Goal: Task Accomplishment & Management: Complete application form

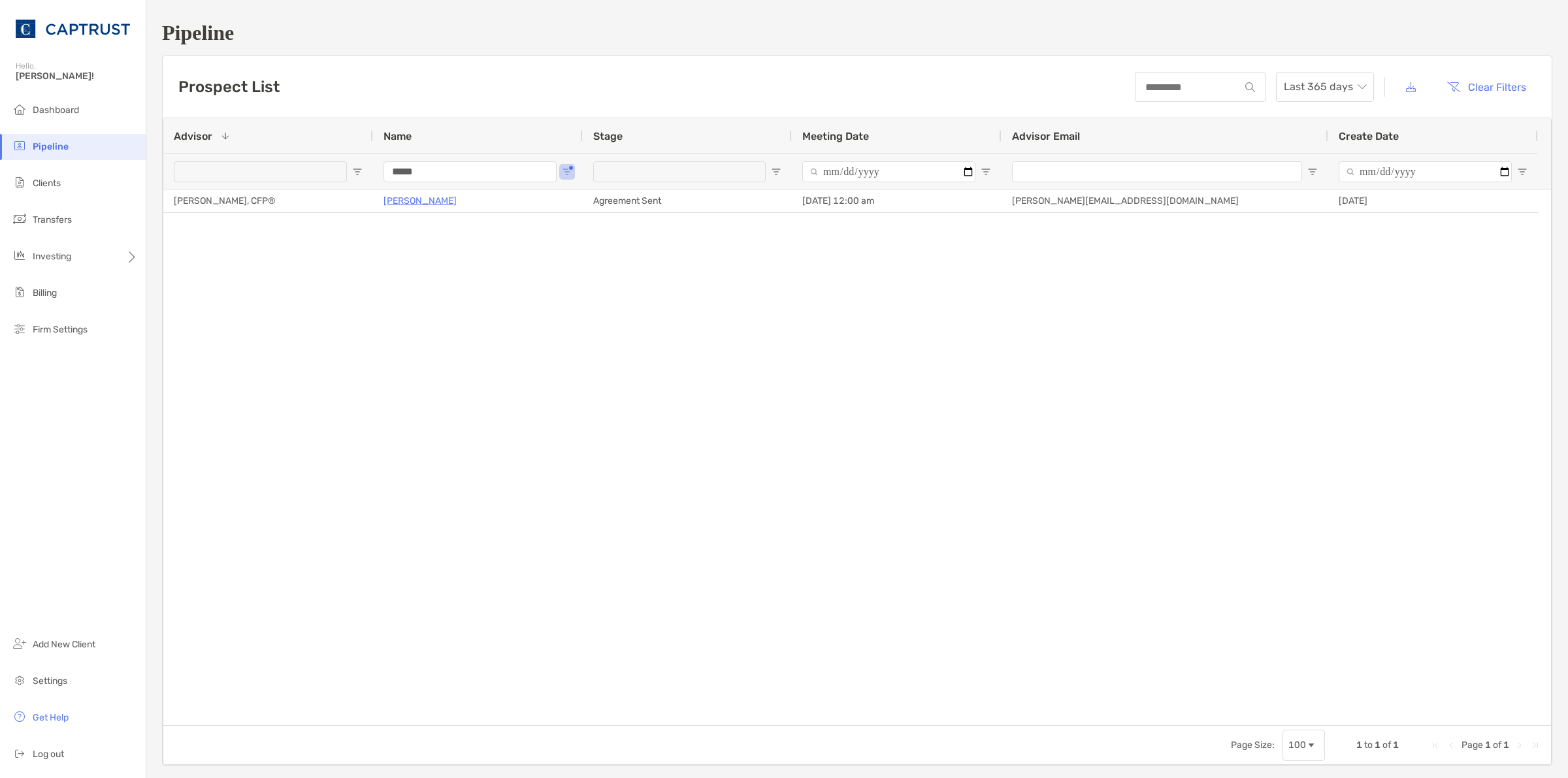
click at [60, 143] on span "Pipeline" at bounding box center [50, 146] width 36 height 11
click at [39, 107] on span "Dashboard" at bounding box center [56, 109] width 47 height 11
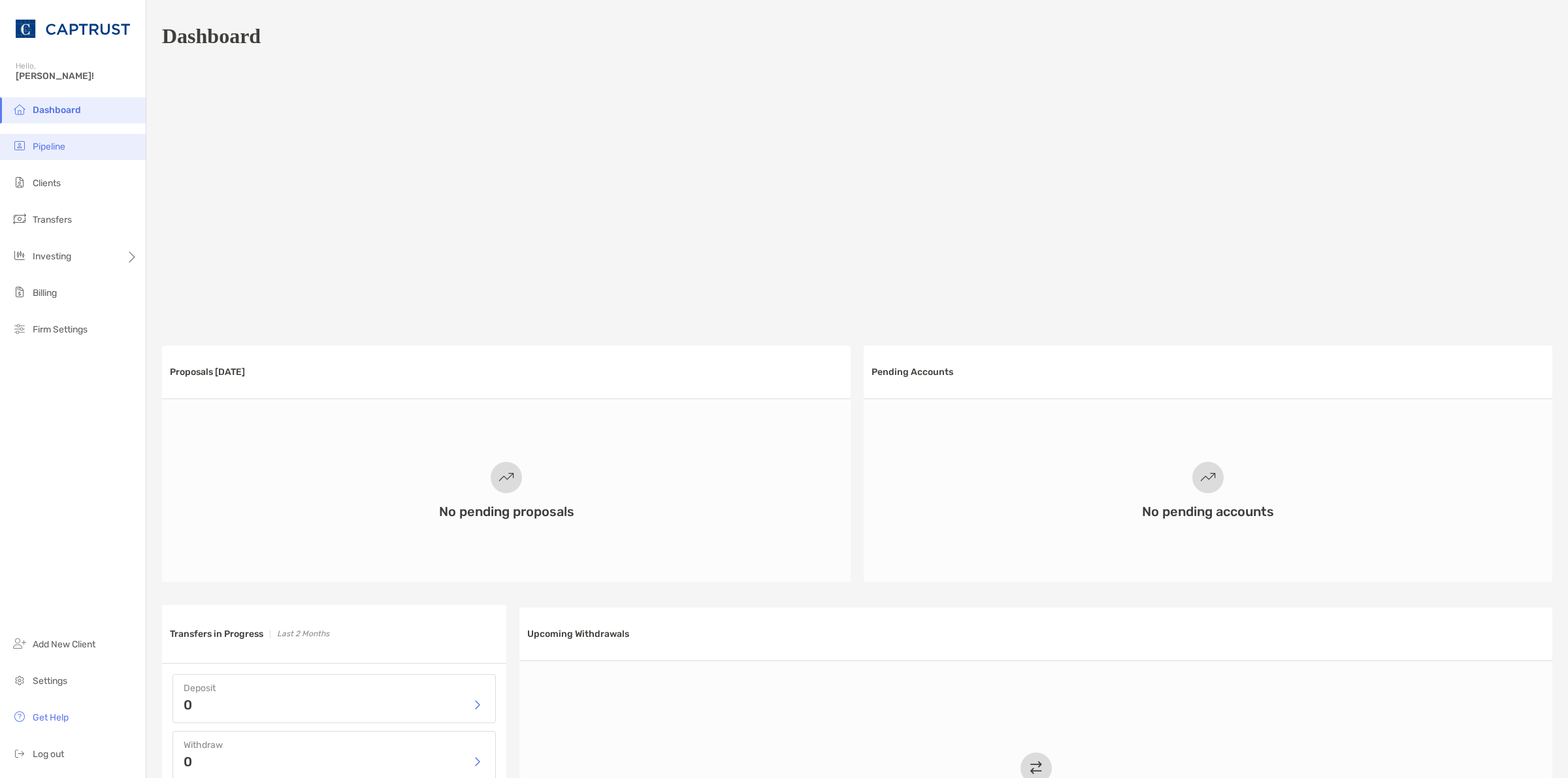
drag, startPoint x: 37, startPoint y: 148, endPoint x: 47, endPoint y: 159, distance: 14.9
click at [37, 148] on span "Pipeline" at bounding box center [49, 146] width 33 height 11
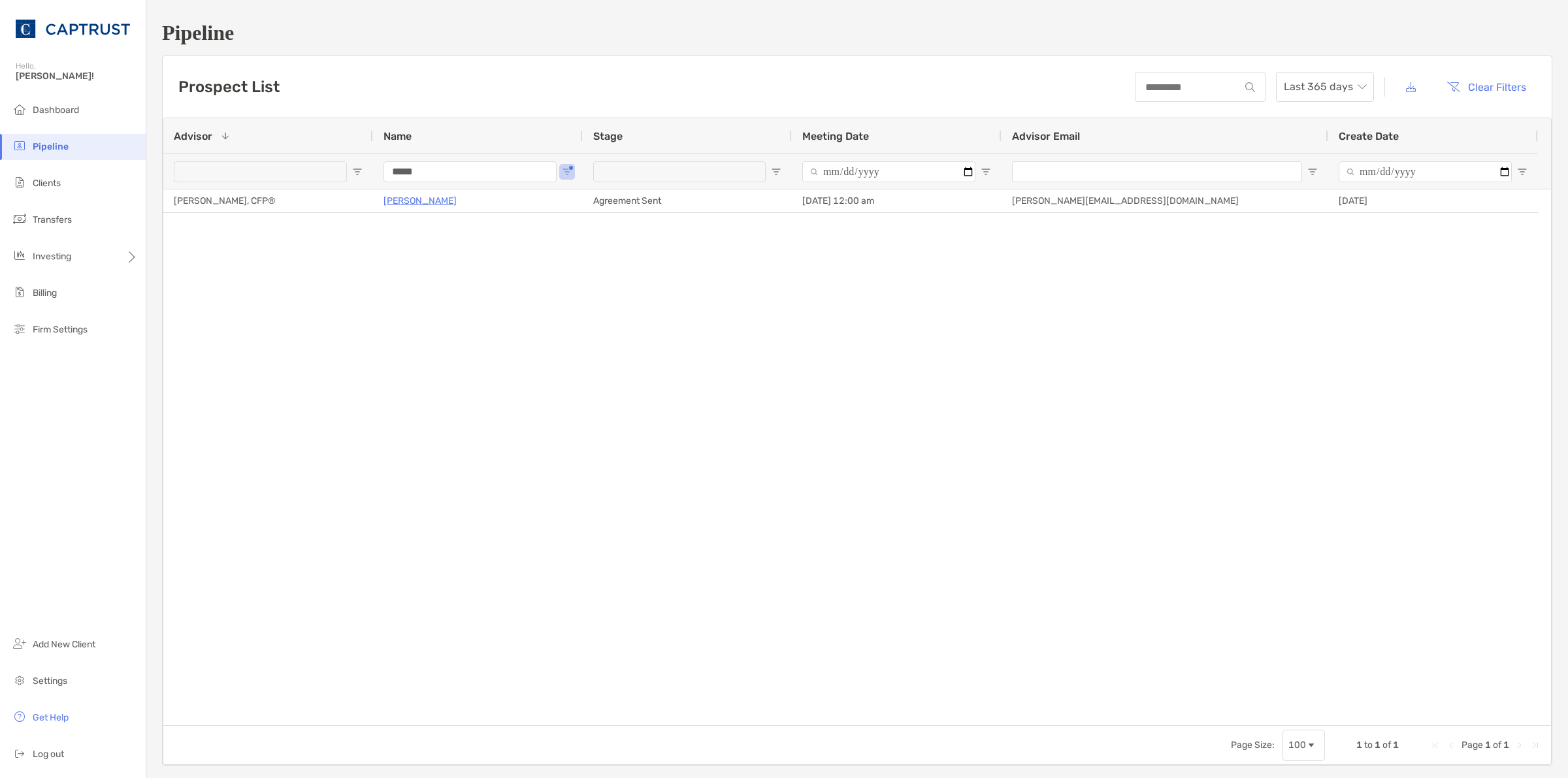
click at [66, 152] on li "Pipeline" at bounding box center [73, 146] width 145 height 26
click at [423, 171] on div "*****" at bounding box center [851, 171] width 1374 height 35
click at [474, 174] on input "*****" at bounding box center [470, 171] width 173 height 21
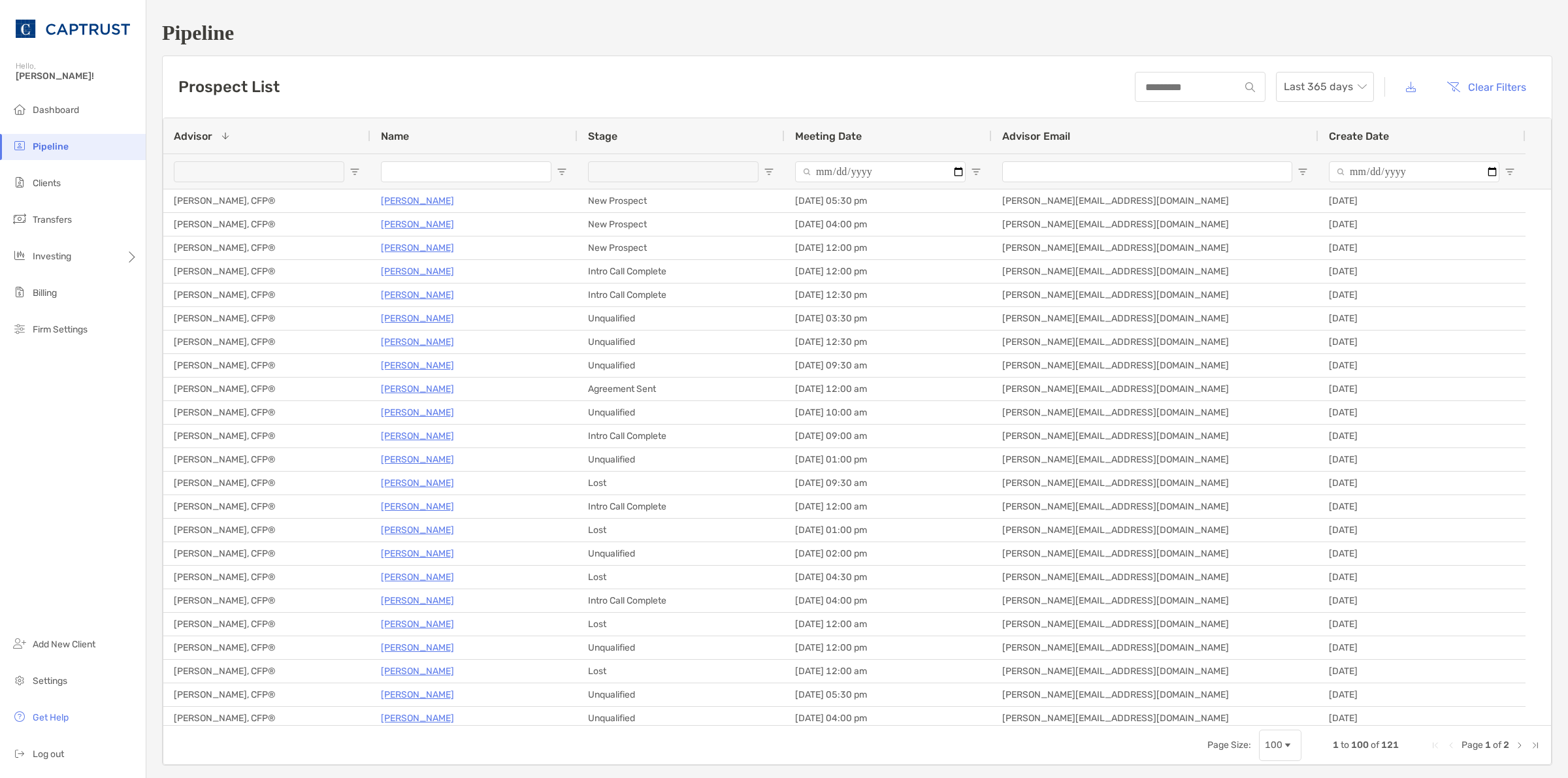
click at [36, 142] on span "Pipeline" at bounding box center [50, 146] width 36 height 11
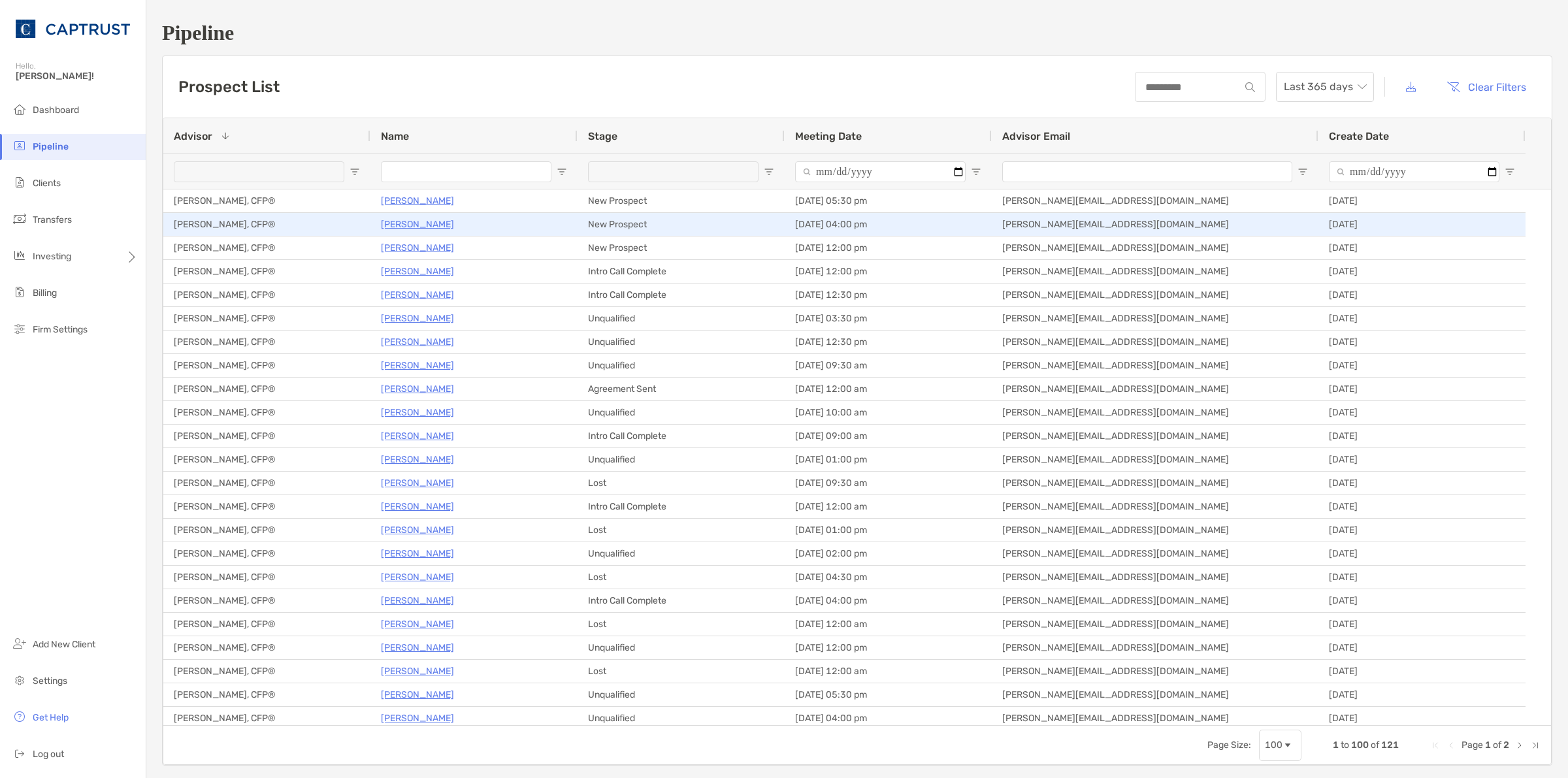
click at [407, 224] on p "[PERSON_NAME]" at bounding box center [417, 224] width 73 height 16
click at [422, 230] on p "[PERSON_NAME]" at bounding box center [417, 224] width 73 height 16
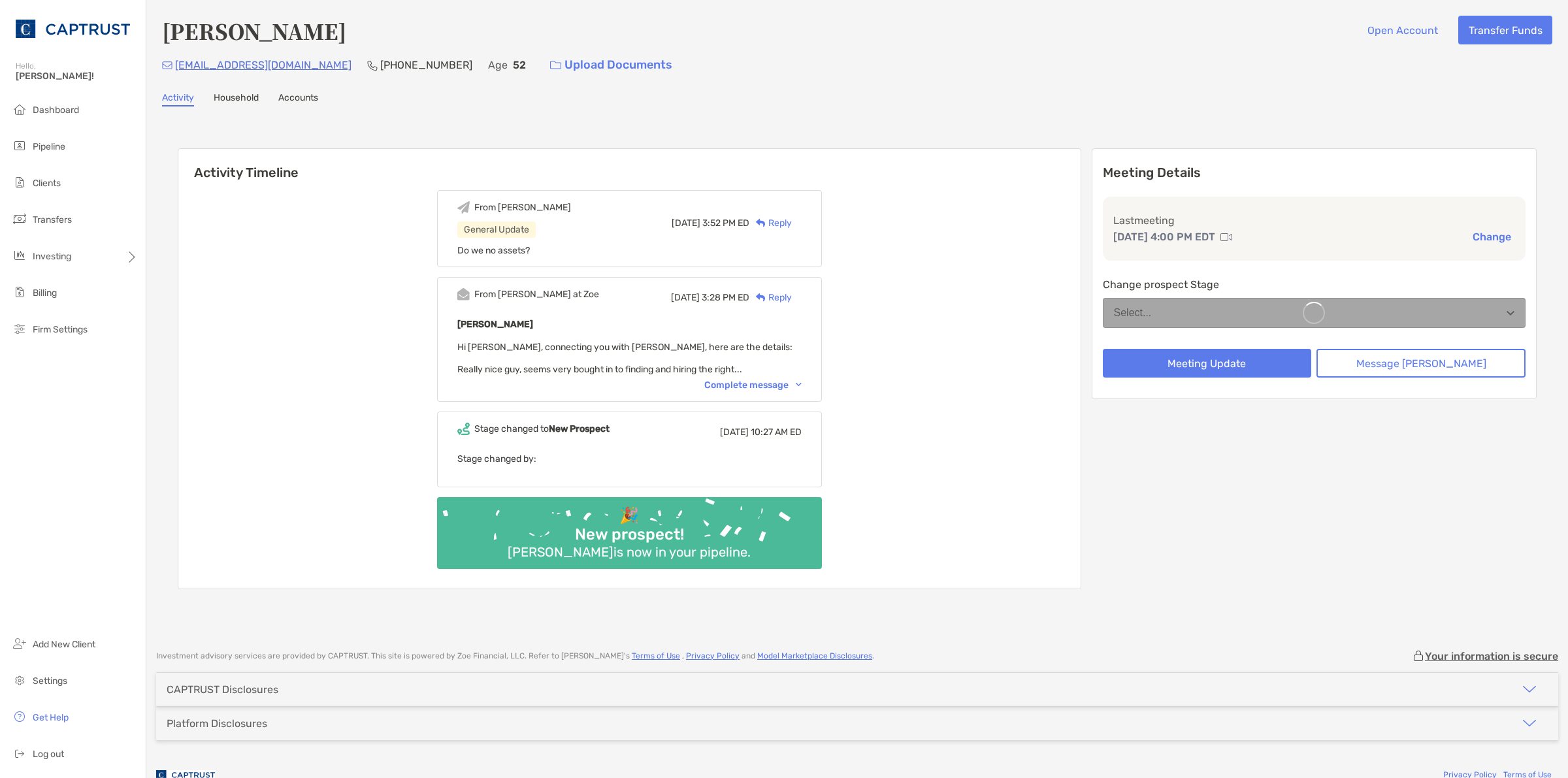
click at [801, 380] on div "Complete message" at bounding box center [753, 385] width 97 height 11
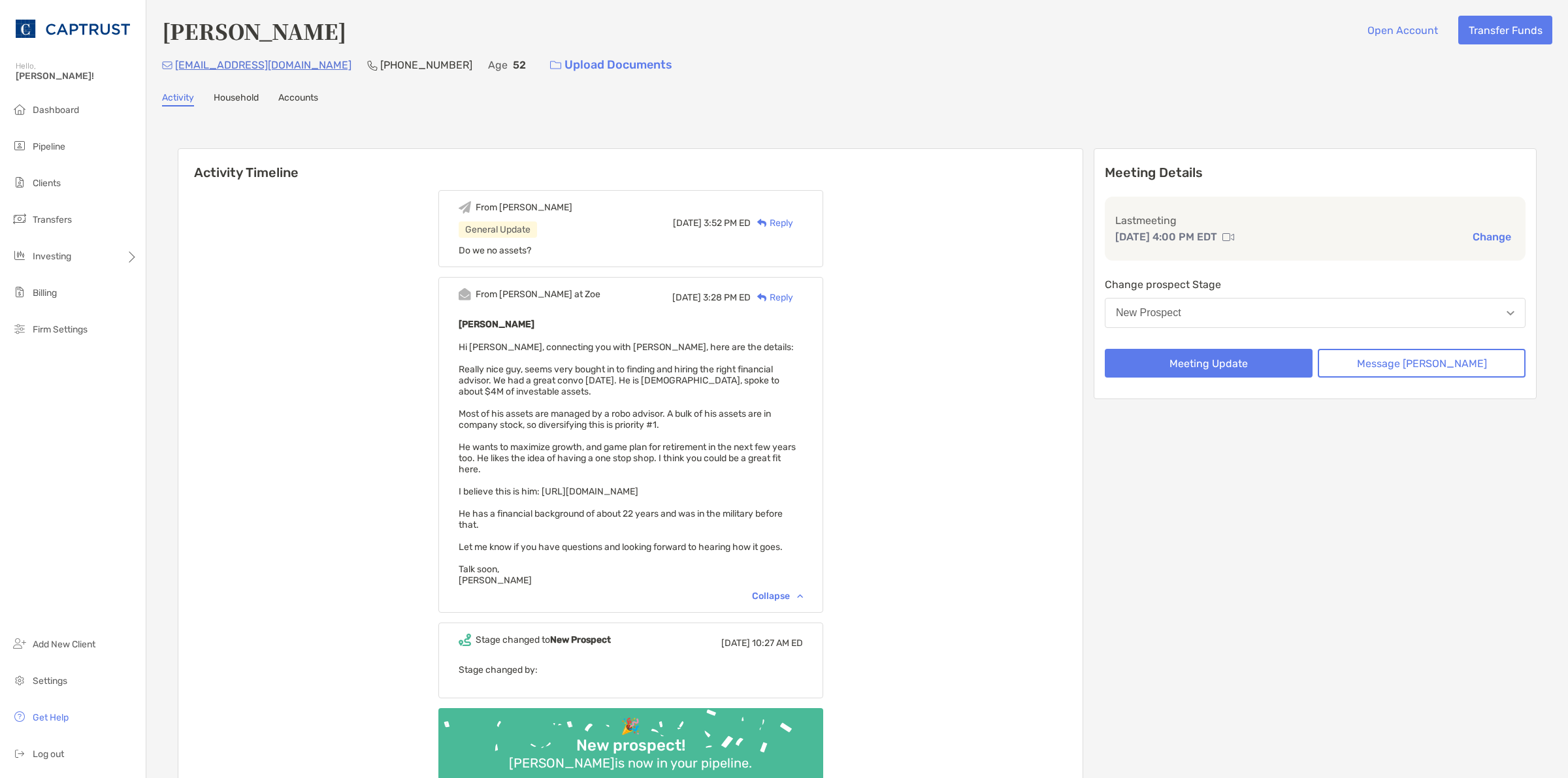
click at [716, 479] on span "Hi Marcus, connecting you with Duane, here are the details: Really nice guy, se…" at bounding box center [627, 464] width 337 height 244
copy span "I believe this is him: https://www.linkedin.com/in/duanepenfold/"
click at [755, 443] on span "Hi Marcus, connecting you with Duane, here are the details: Really nice guy, se…" at bounding box center [627, 464] width 337 height 244
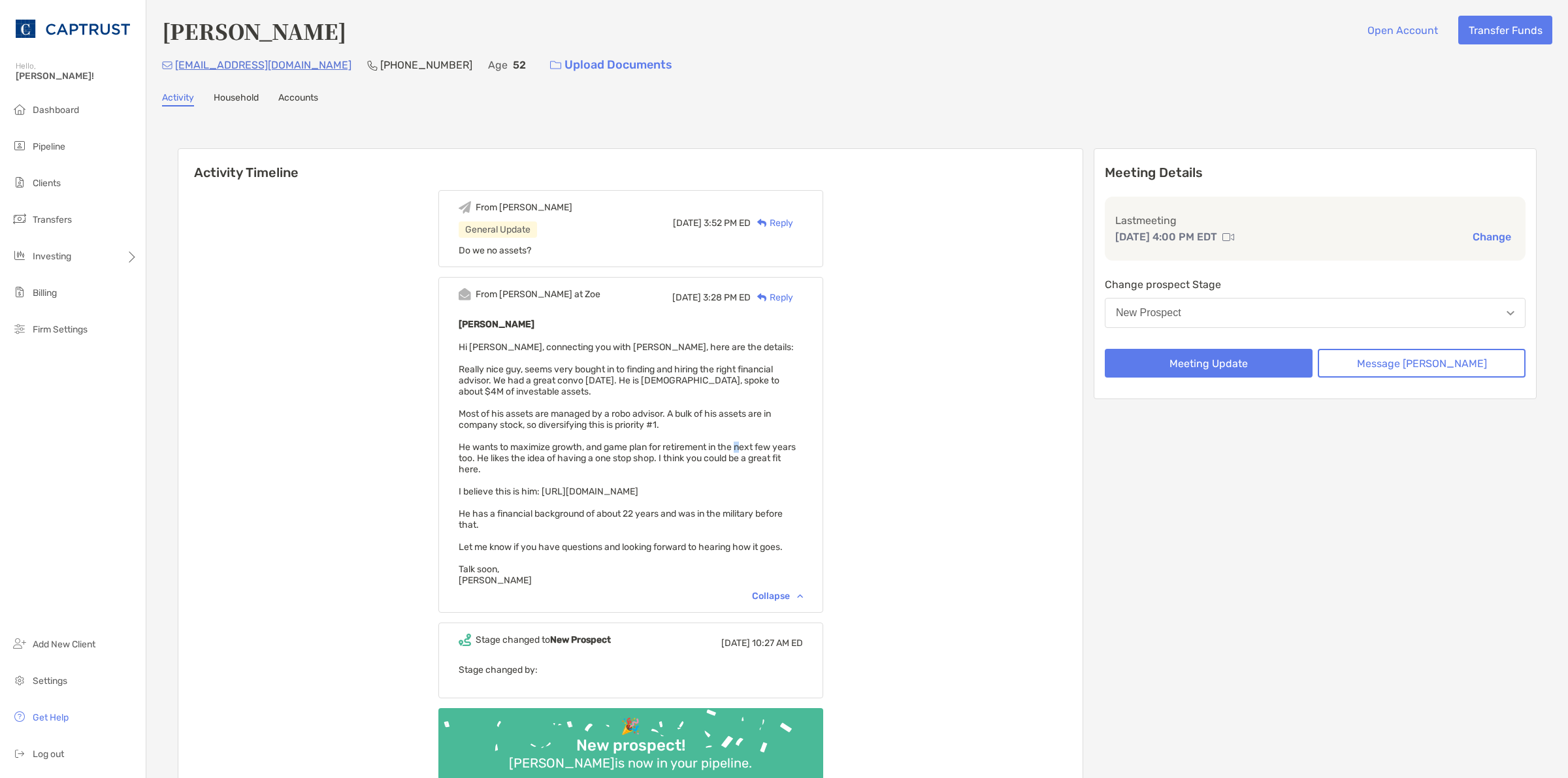
click at [755, 443] on span "Hi Marcus, connecting you with Duane, here are the details: Really nice guy, se…" at bounding box center [627, 464] width 337 height 244
drag, startPoint x: 560, startPoint y: 131, endPoint x: 887, endPoint y: 79, distance: 331.1
click at [562, 133] on div "Activity Timeline From Marcus General Update Wed, Aug 20 3:52 PM ED Reply Do we…" at bounding box center [857, 475] width 1390 height 712
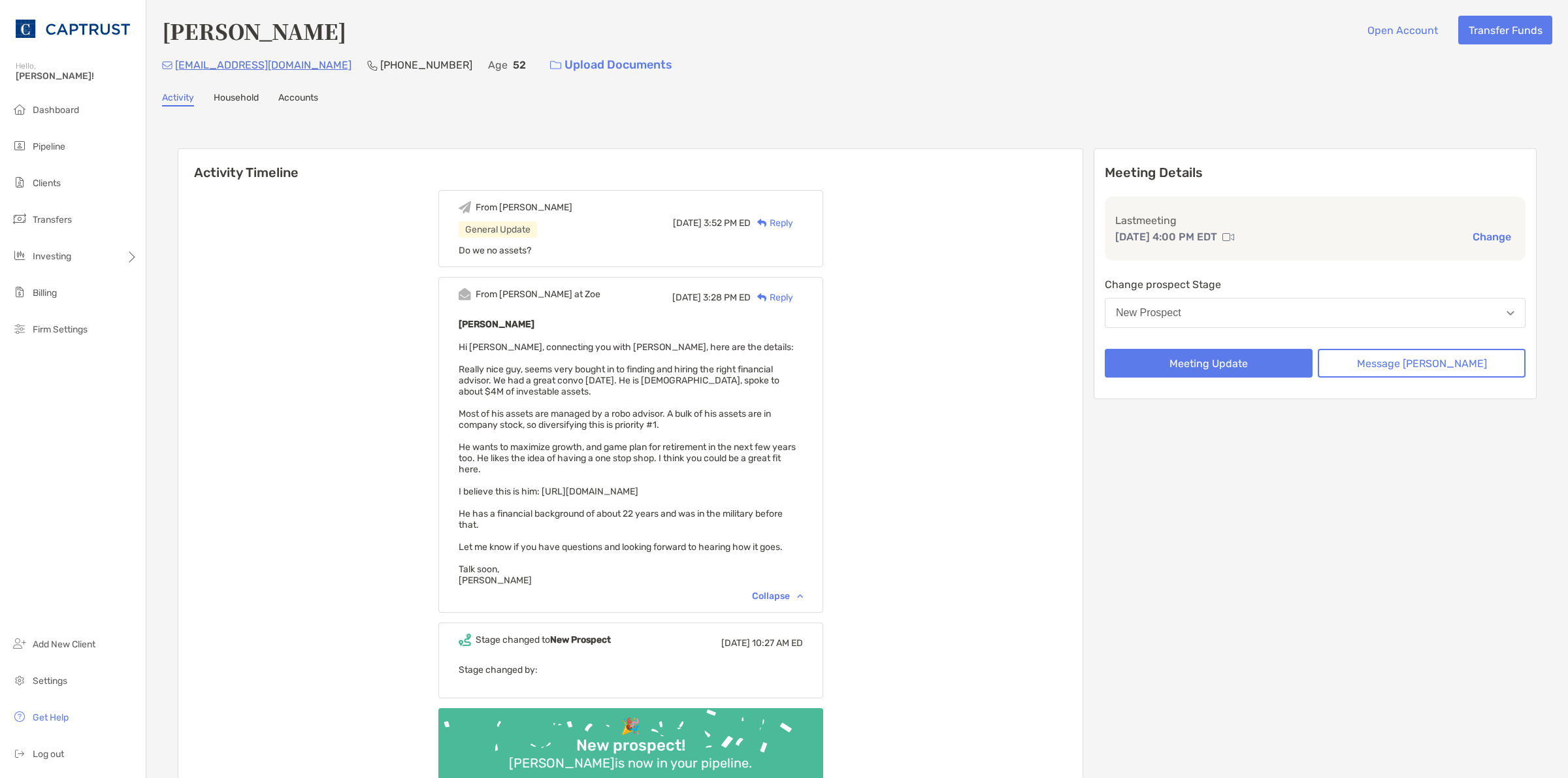
click at [1257, 326] on button "New Prospect" at bounding box center [1315, 312] width 421 height 30
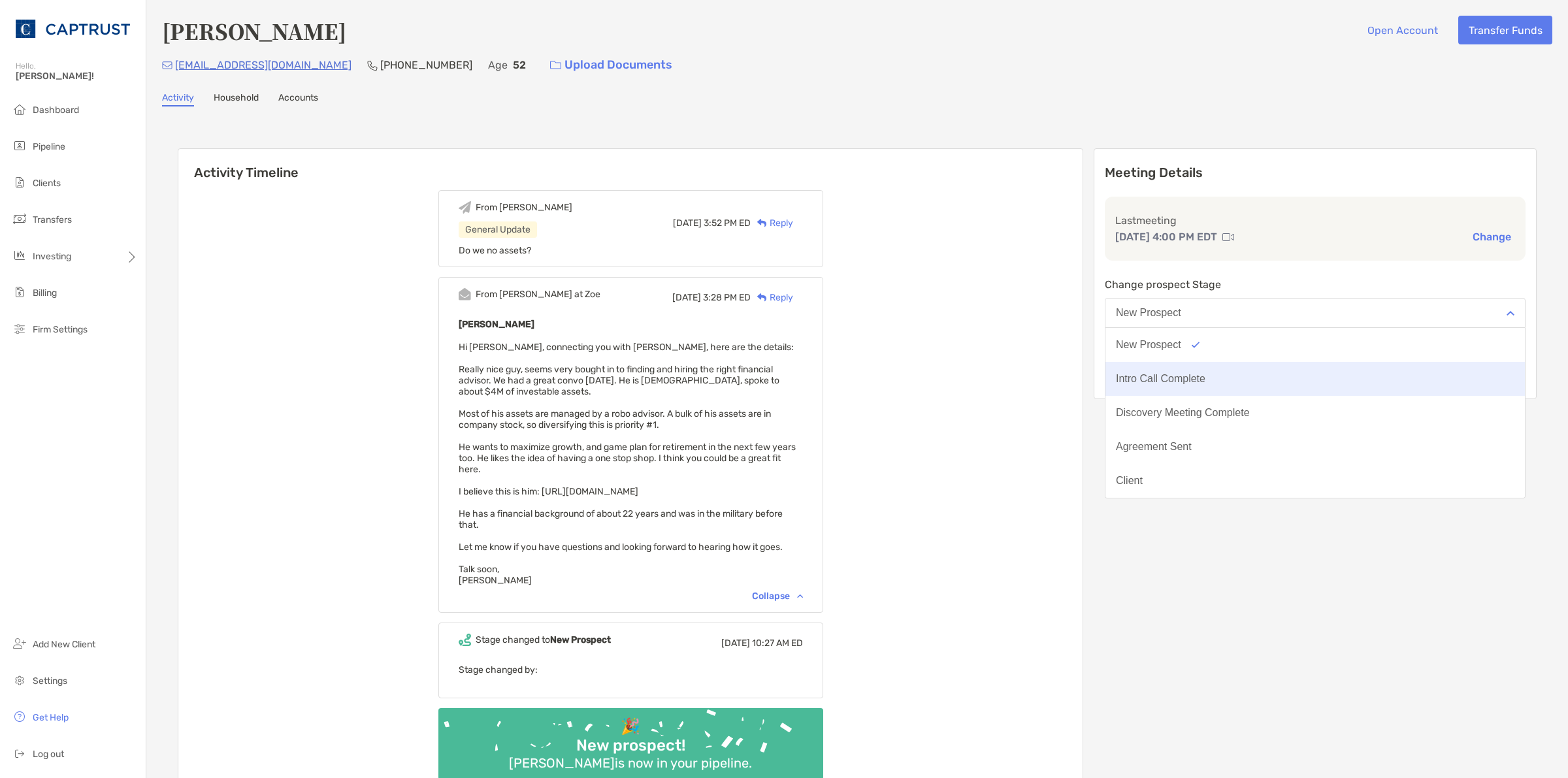
click at [1248, 367] on button "Intro Call Complete" at bounding box center [1314, 378] width 420 height 34
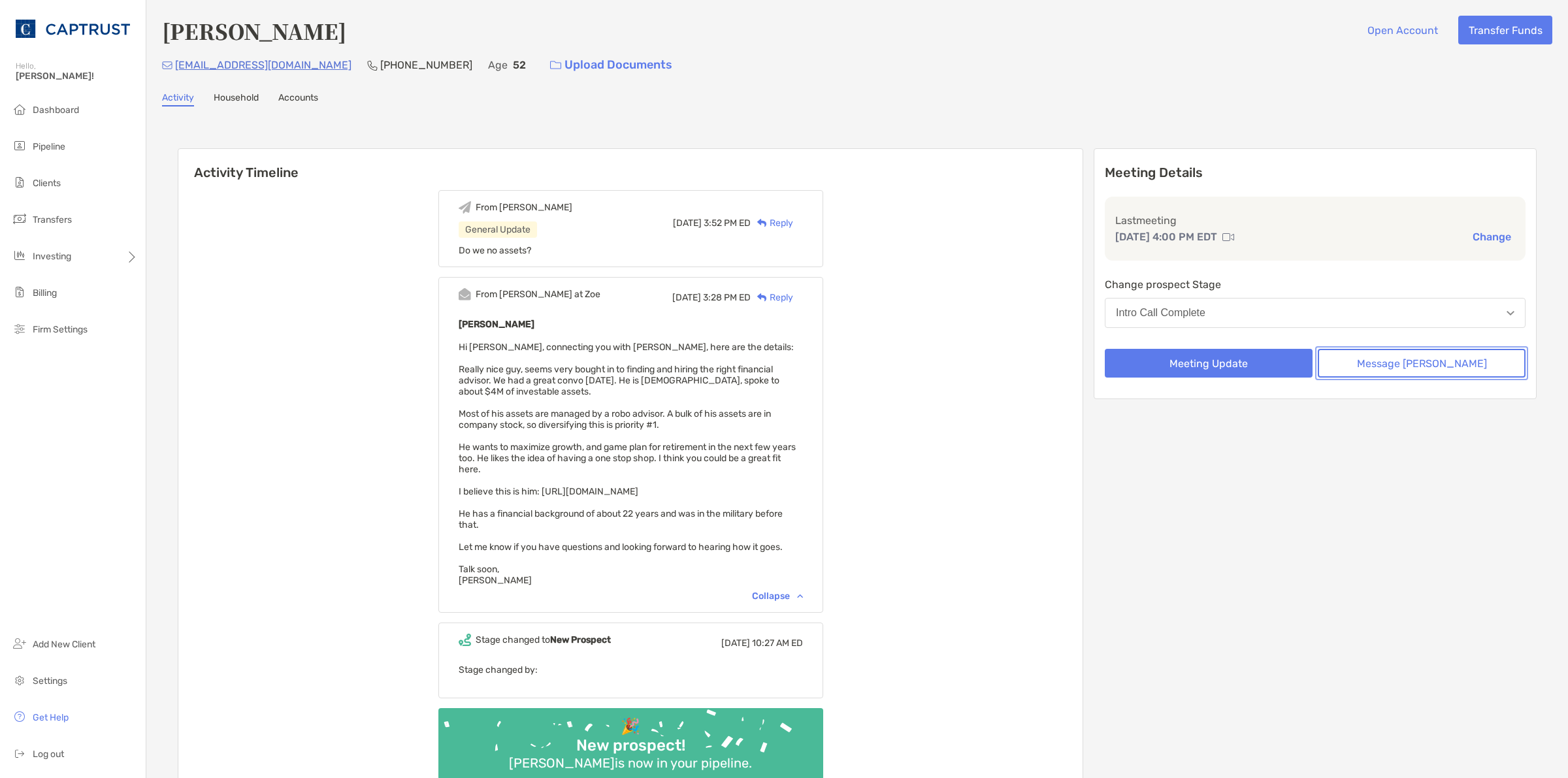
click at [1416, 372] on button "Message Zoe" at bounding box center [1421, 363] width 207 height 29
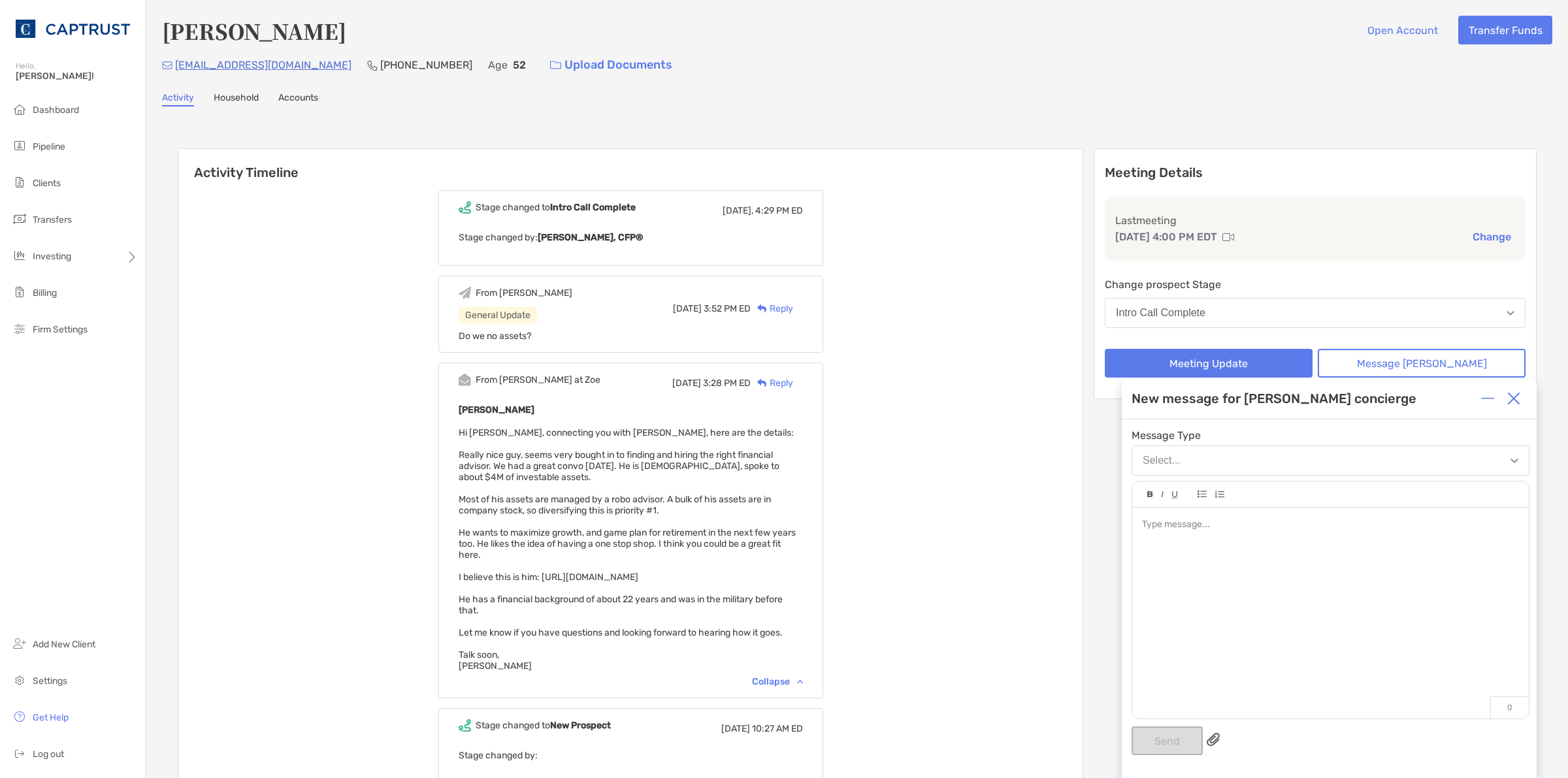
click at [1317, 569] on div at bounding box center [1330, 607] width 396 height 198
click at [1161, 741] on button "Send" at bounding box center [1166, 740] width 71 height 29
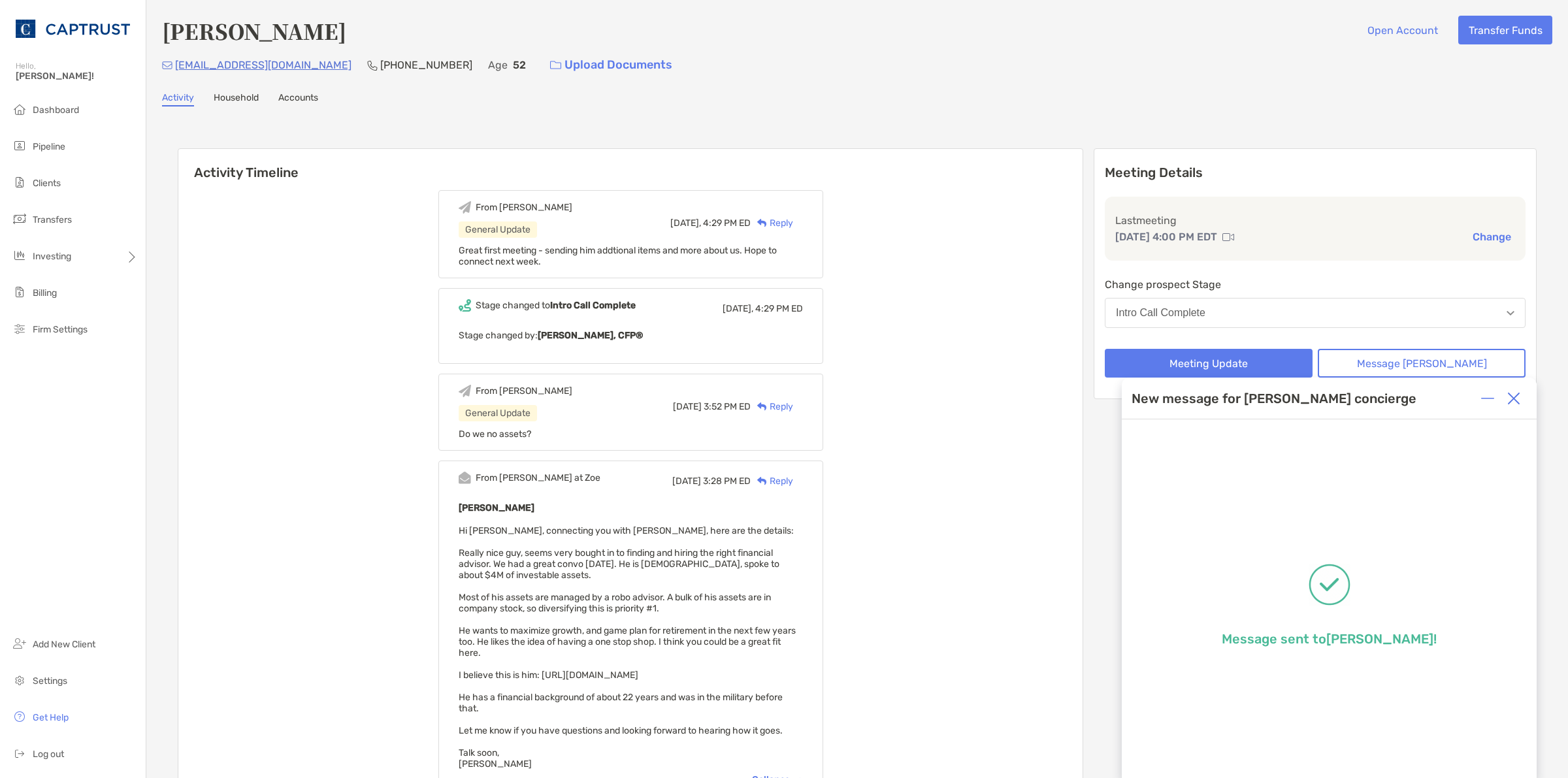
click at [1514, 402] on img at bounding box center [1513, 397] width 13 height 13
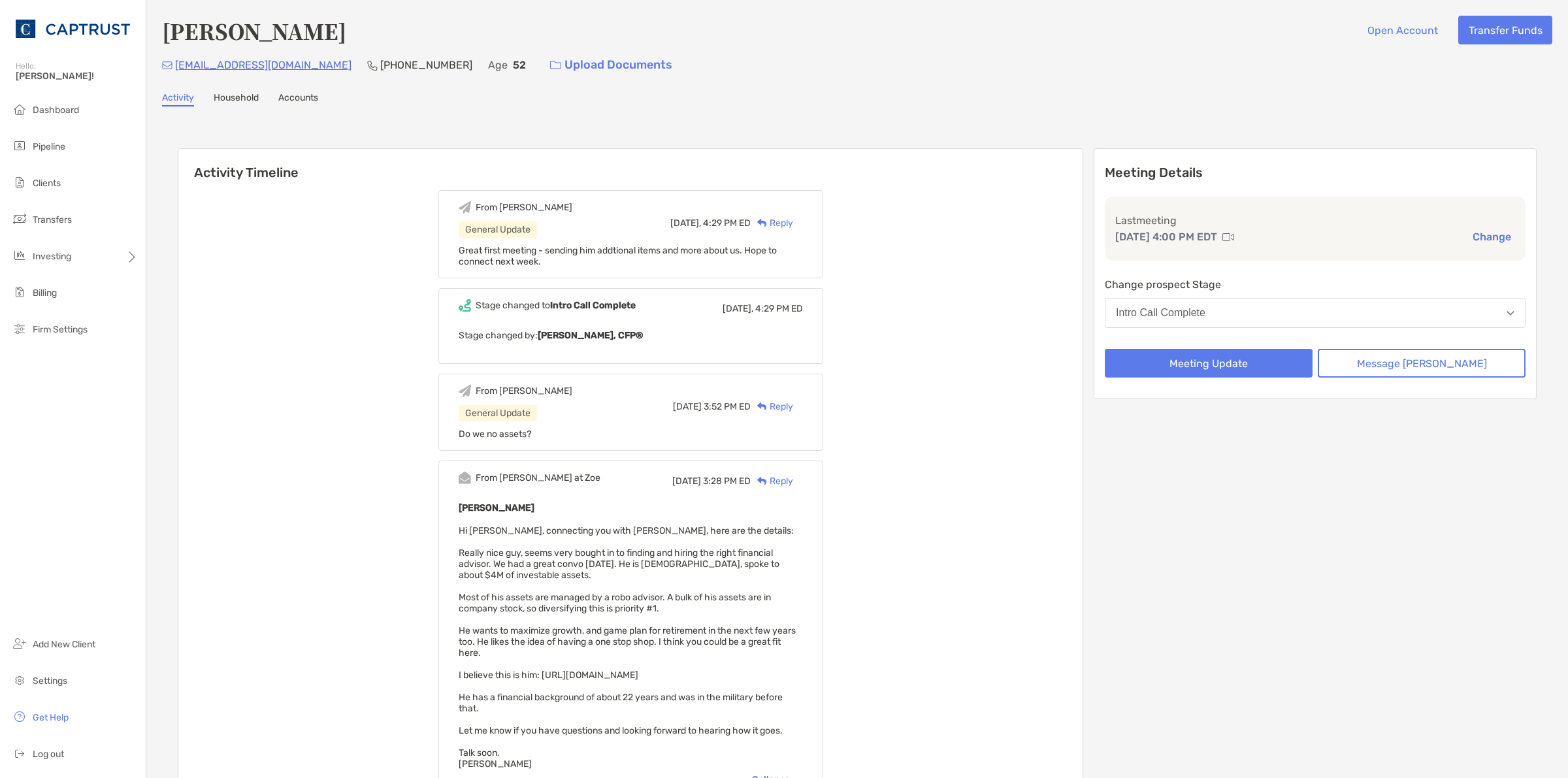
click at [1239, 376] on div "Meeting Details Last meeting Aug 25, 4:00 PM EDT Change Change prospect Stage I…" at bounding box center [1314, 273] width 443 height 251
click at [1226, 367] on button "Meeting Update" at bounding box center [1208, 363] width 207 height 29
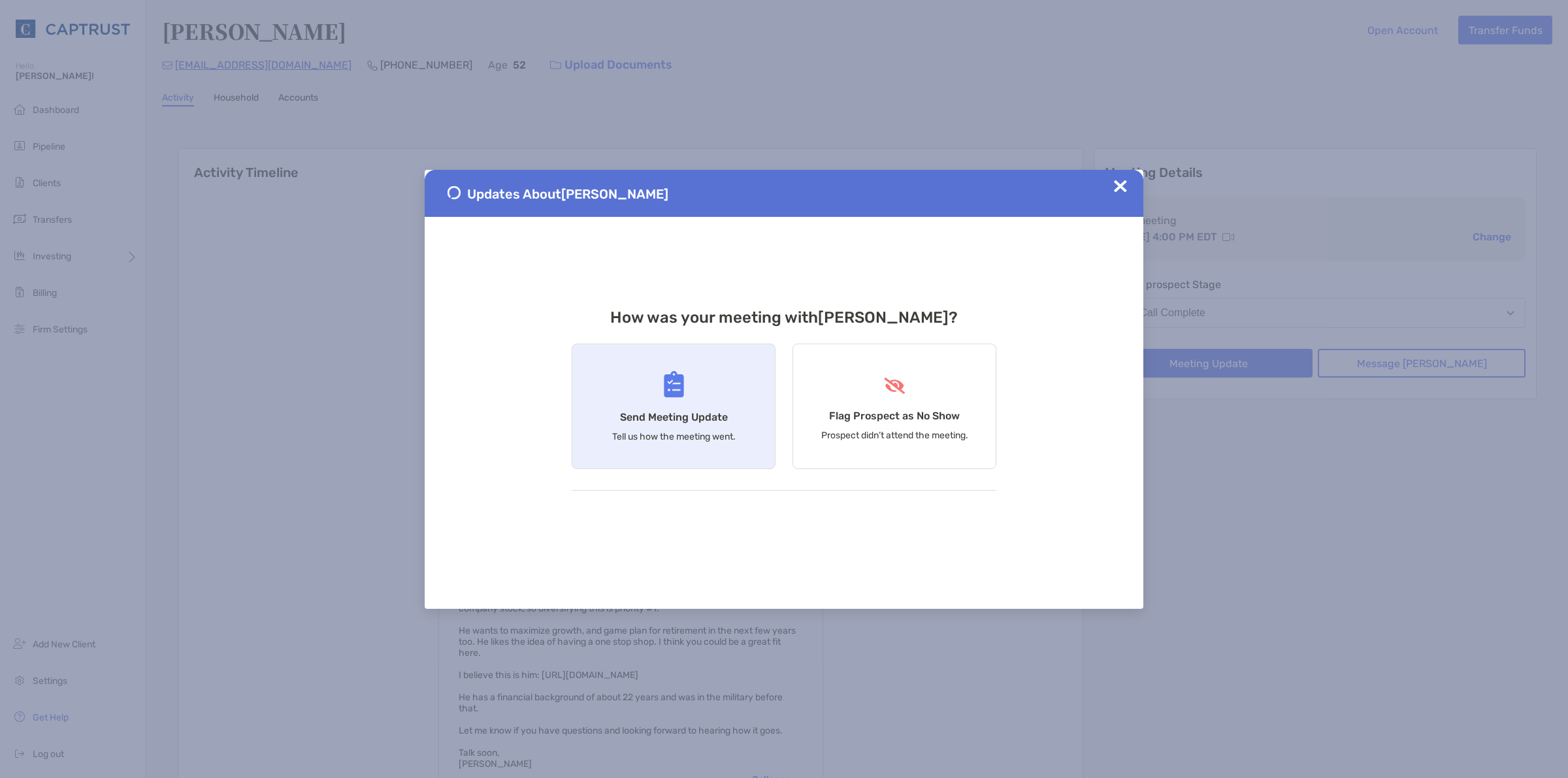
click at [741, 399] on div "Send Meeting Update Tell us how the meeting went." at bounding box center [674, 406] width 204 height 125
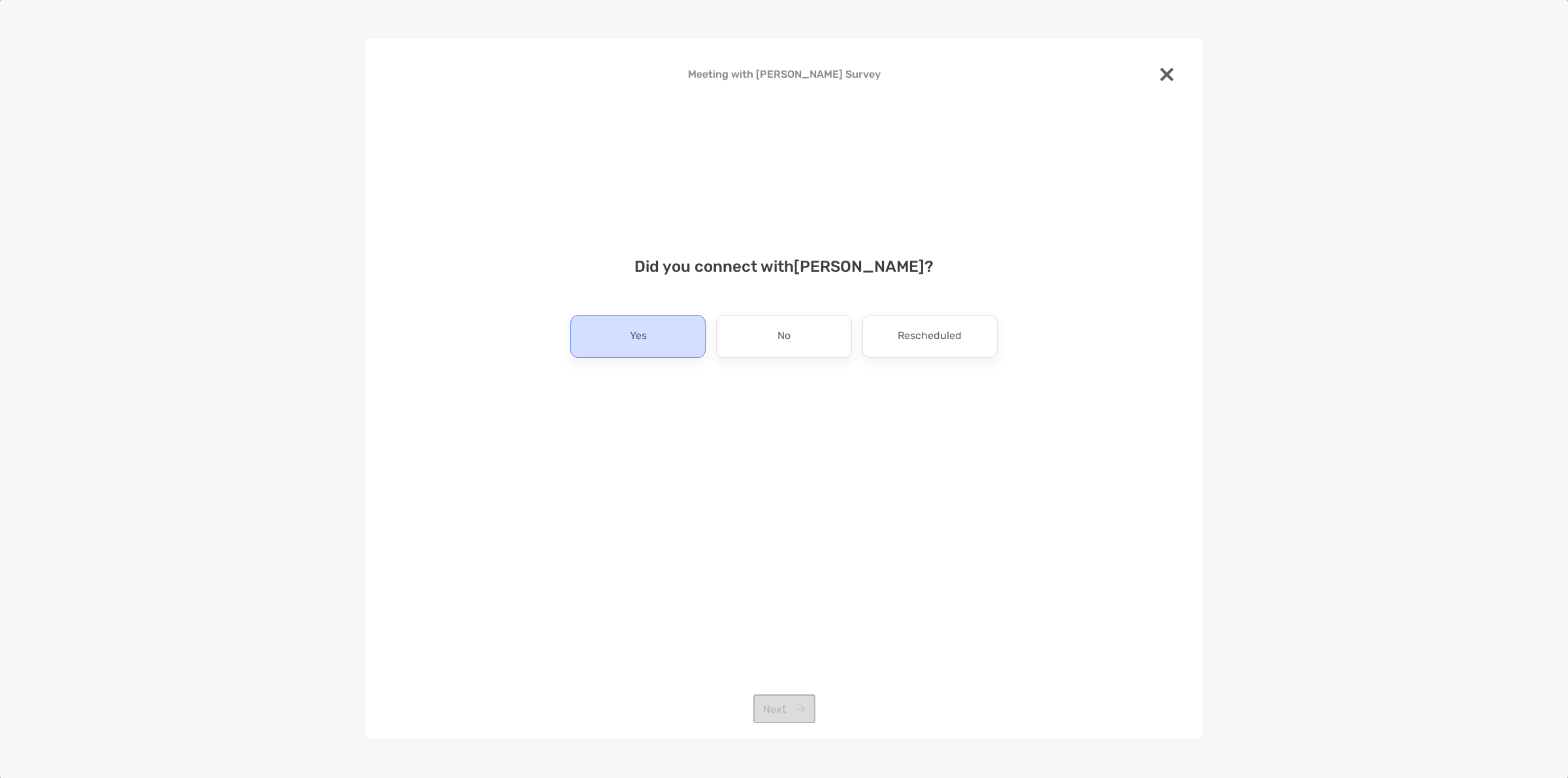
click at [676, 350] on div "Yes" at bounding box center [638, 336] width 136 height 43
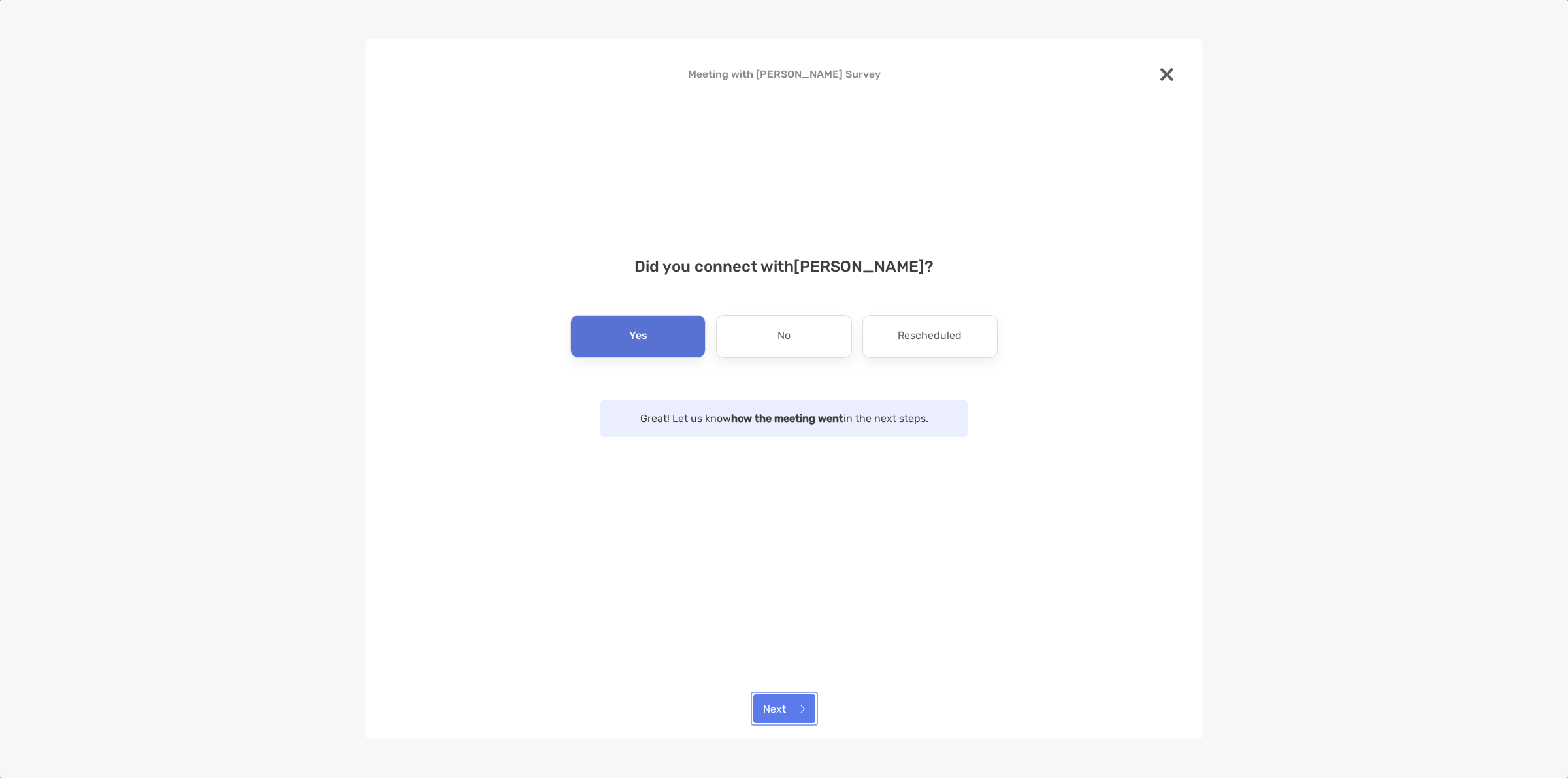
click at [758, 706] on button "Next" at bounding box center [784, 708] width 62 height 29
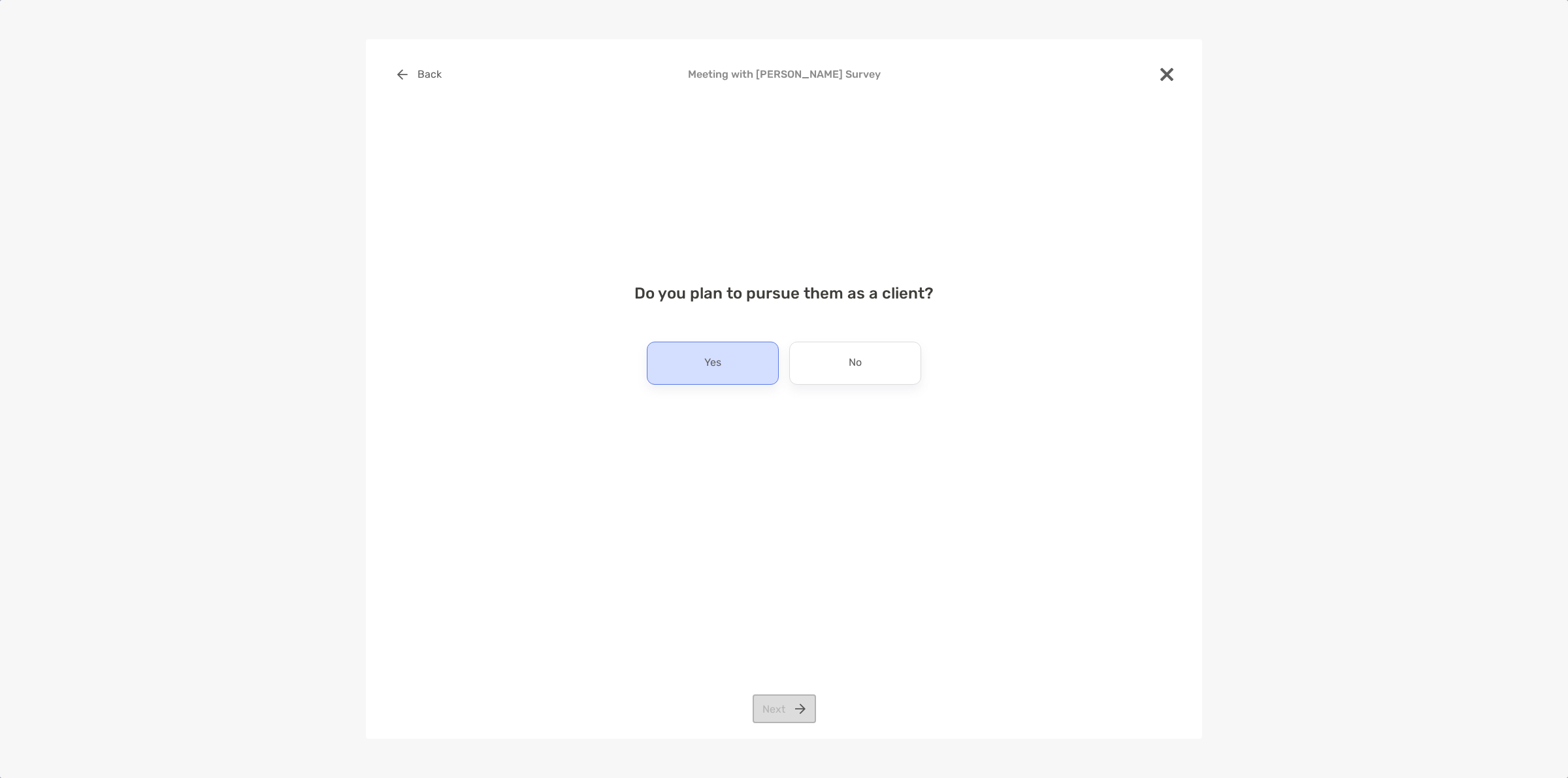
click at [743, 377] on div "Yes" at bounding box center [712, 363] width 132 height 43
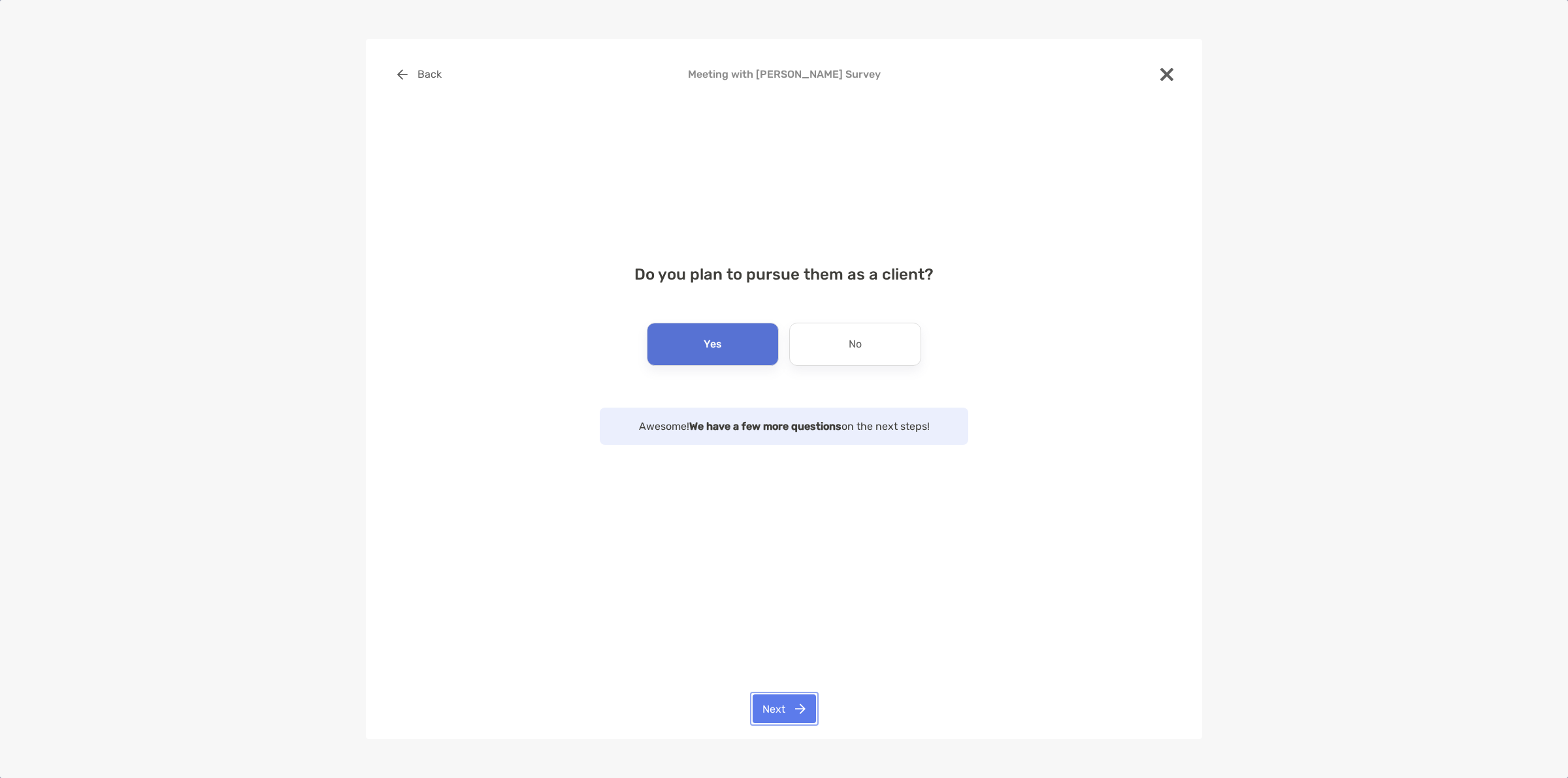
click at [782, 706] on button "Next" at bounding box center [783, 708] width 63 height 29
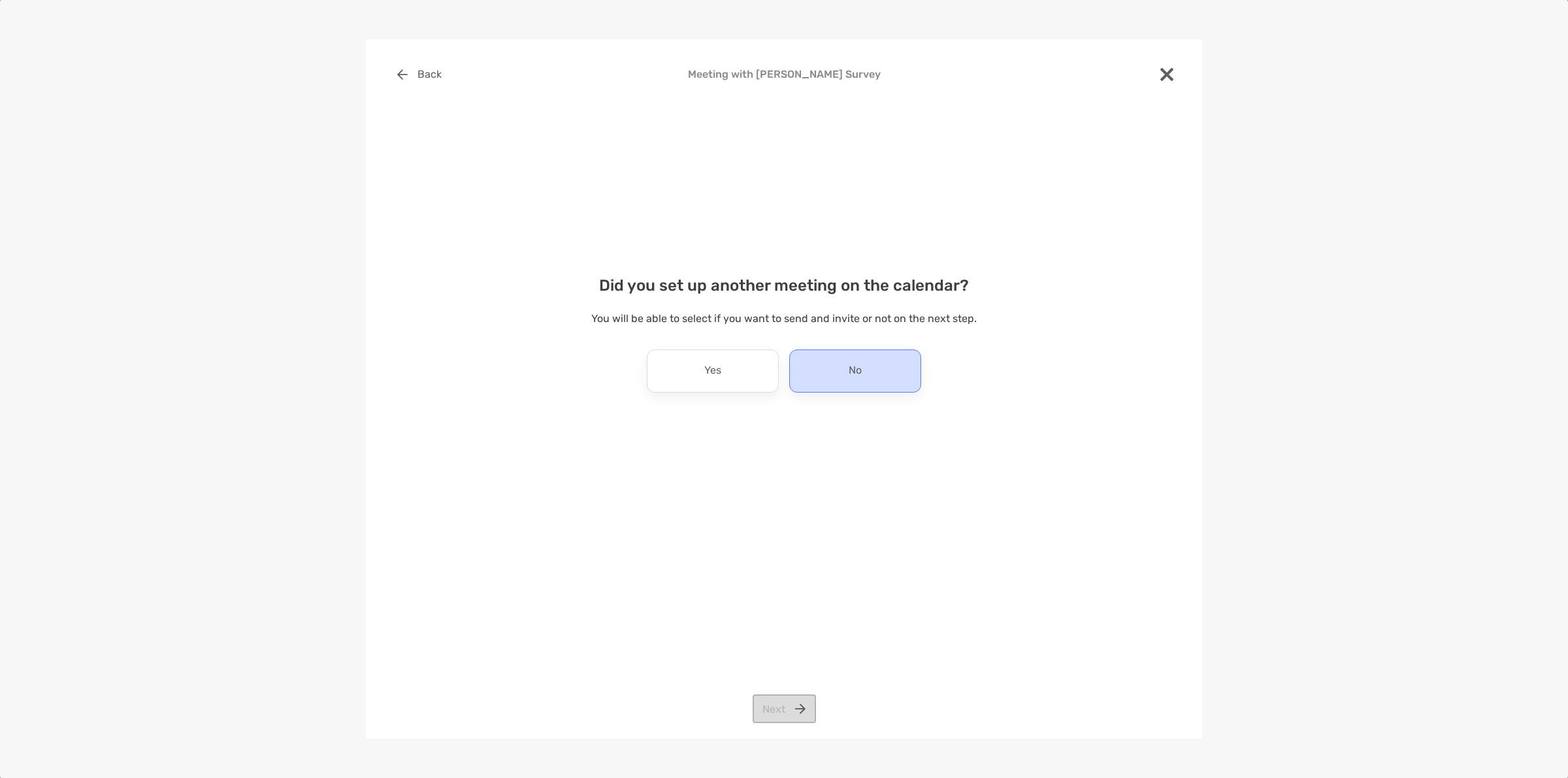
click at [829, 380] on div "No" at bounding box center [855, 371] width 132 height 43
click at [792, 713] on button "Next" at bounding box center [783, 708] width 63 height 29
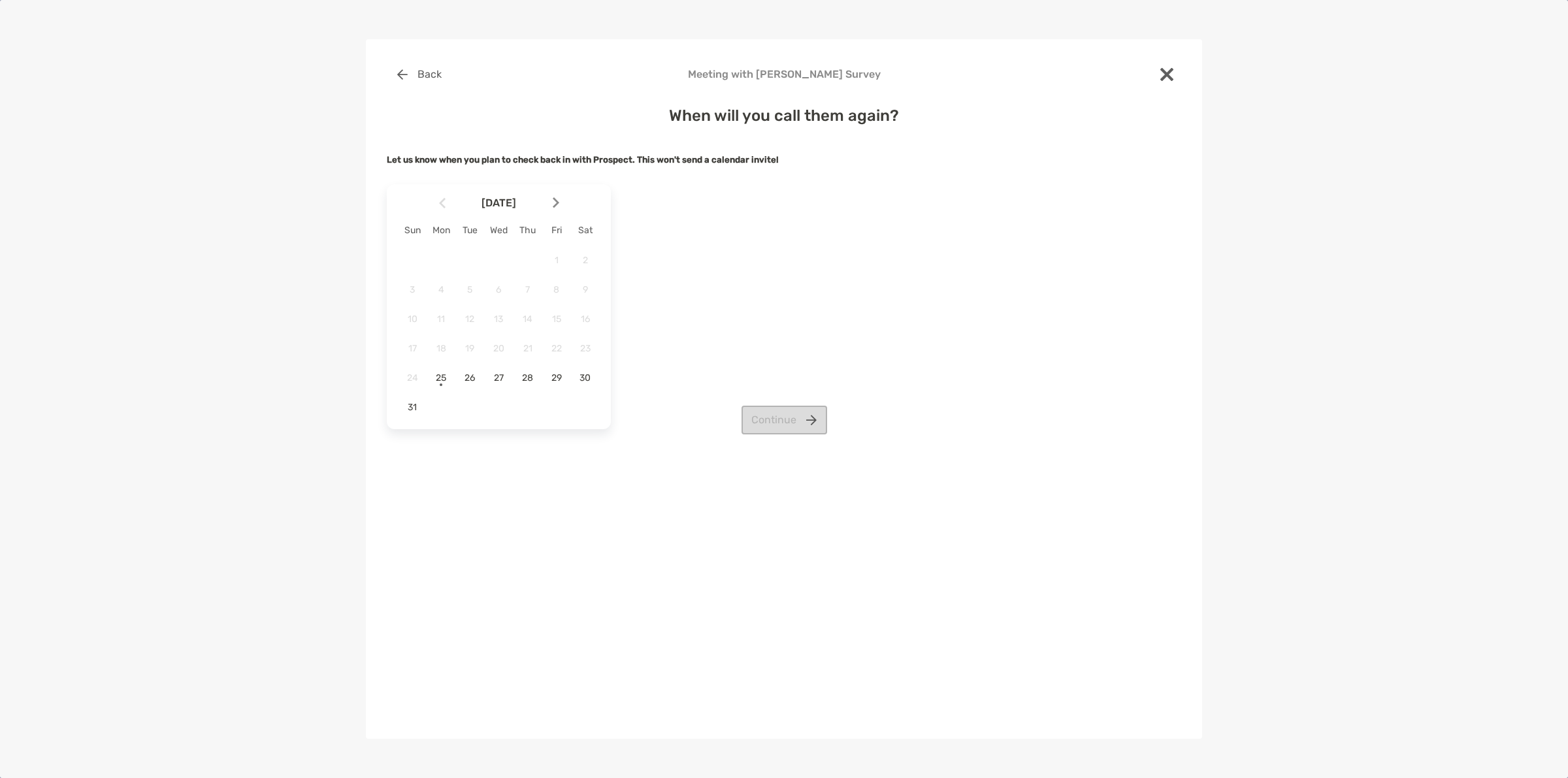
click at [558, 202] on img at bounding box center [555, 202] width 7 height 11
click at [468, 264] on span "2" at bounding box center [469, 260] width 22 height 11
click at [438, 264] on span "1" at bounding box center [440, 260] width 22 height 11
click at [460, 262] on span "2" at bounding box center [469, 260] width 22 height 11
click at [755, 384] on button "Continue" at bounding box center [784, 390] width 85 height 29
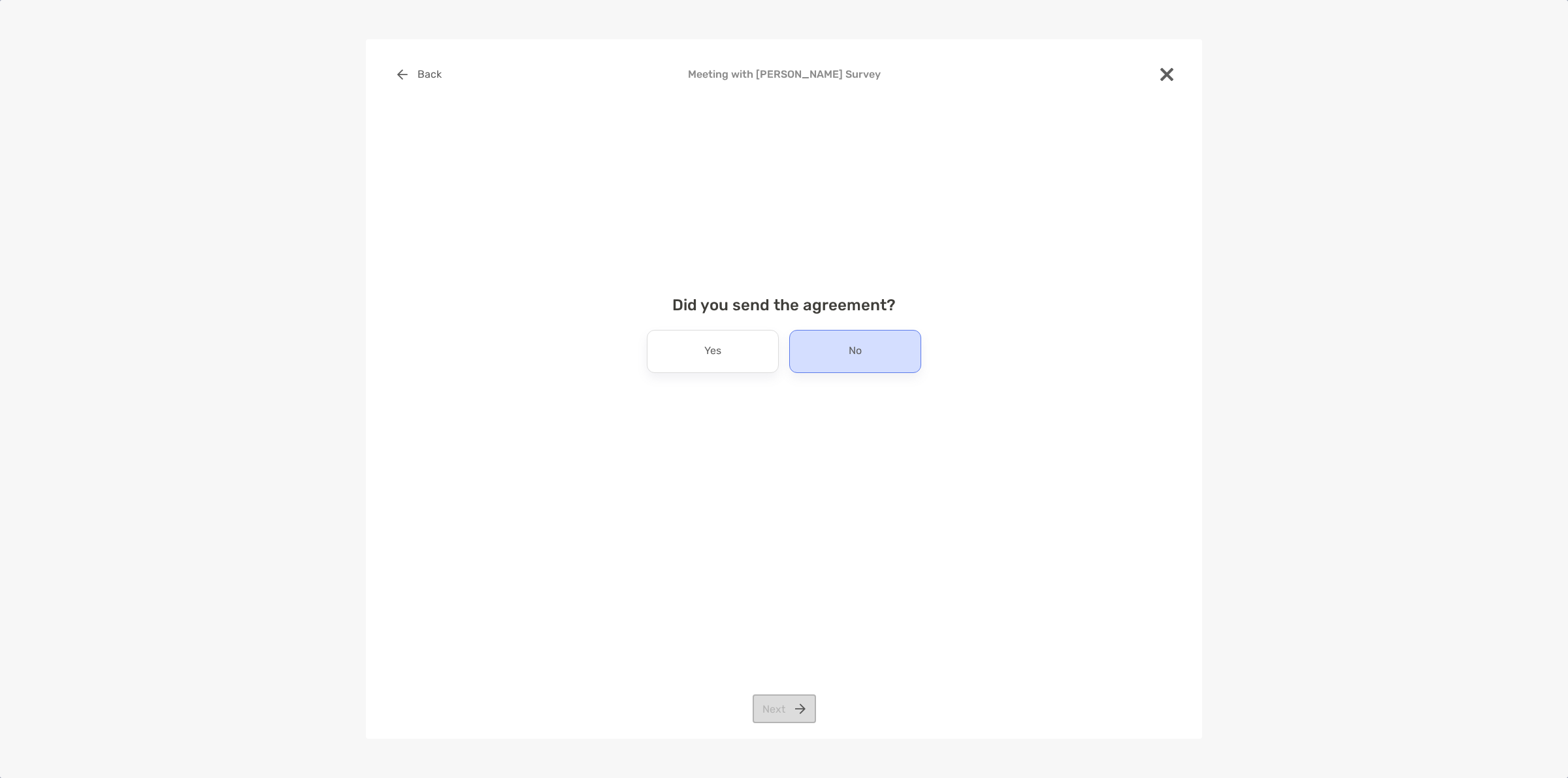
click at [836, 348] on div "No" at bounding box center [855, 351] width 132 height 43
drag, startPoint x: 774, startPoint y: 720, endPoint x: 772, endPoint y: 704, distance: 16.1
click at [774, 717] on button "Next" at bounding box center [783, 708] width 63 height 29
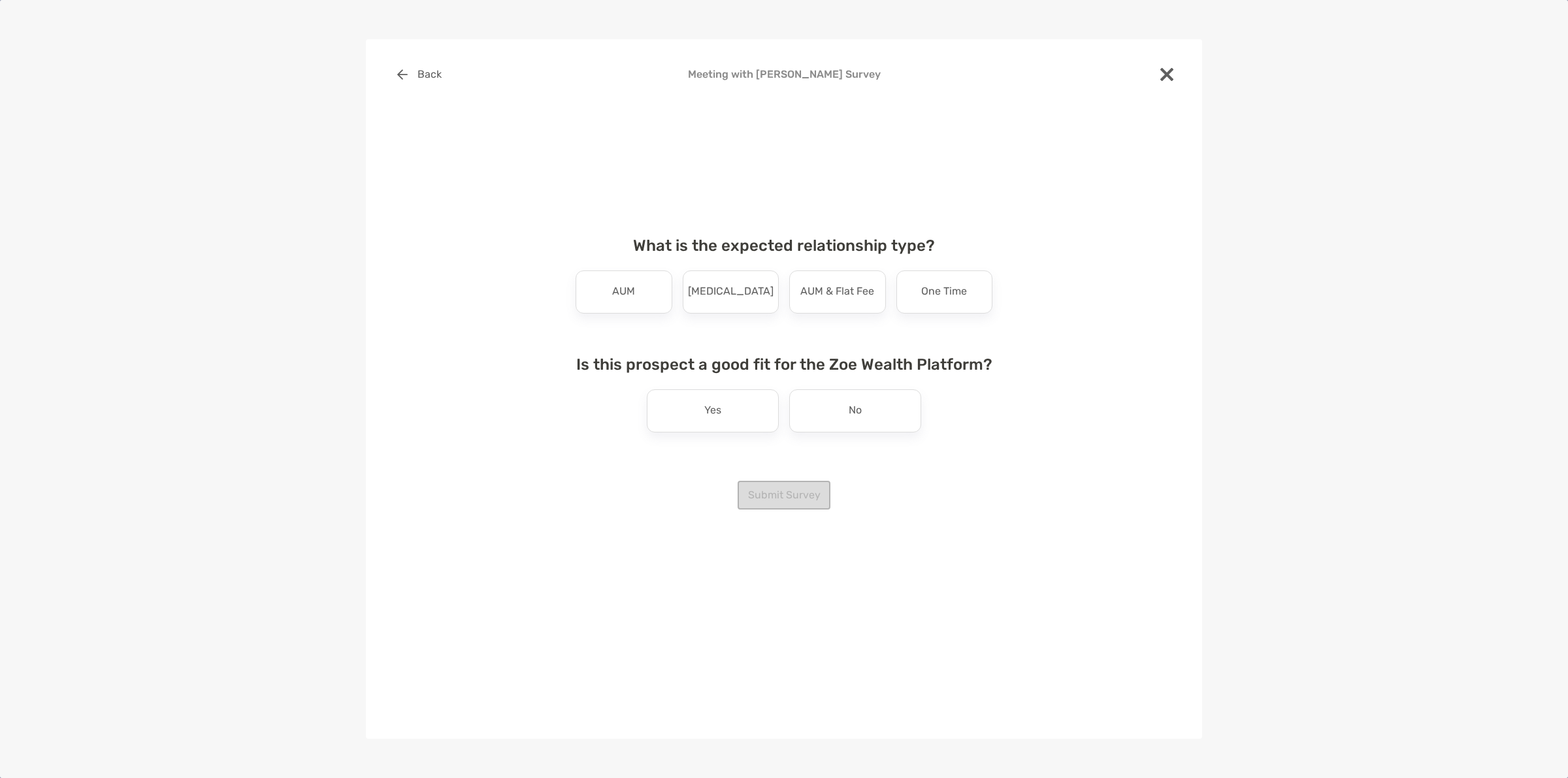
drag, startPoint x: 622, startPoint y: 292, endPoint x: 672, endPoint y: 320, distance: 57.3
click at [622, 292] on p "AUM" at bounding box center [624, 292] width 23 height 21
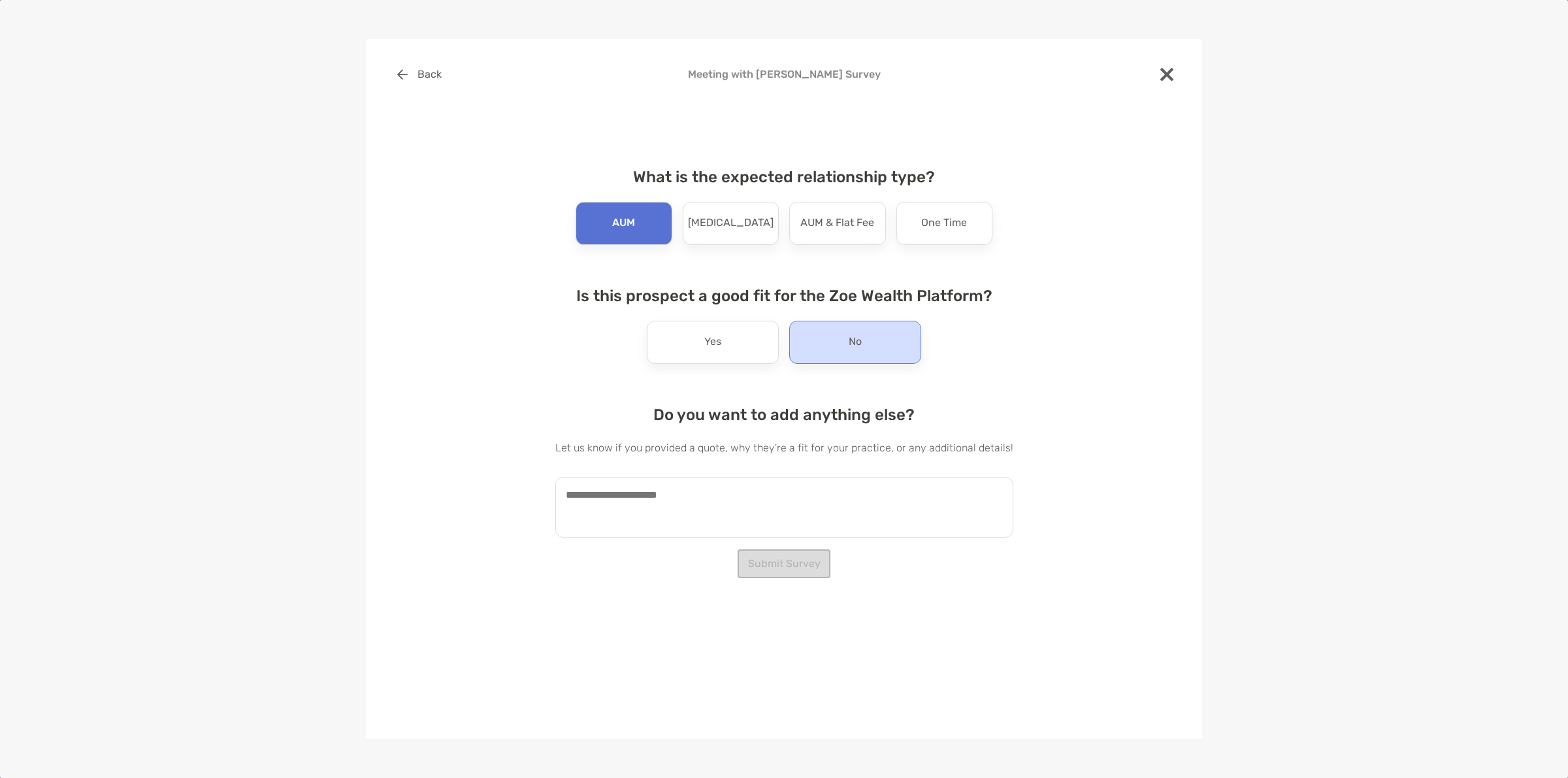
click at [821, 343] on div "No" at bounding box center [855, 342] width 132 height 43
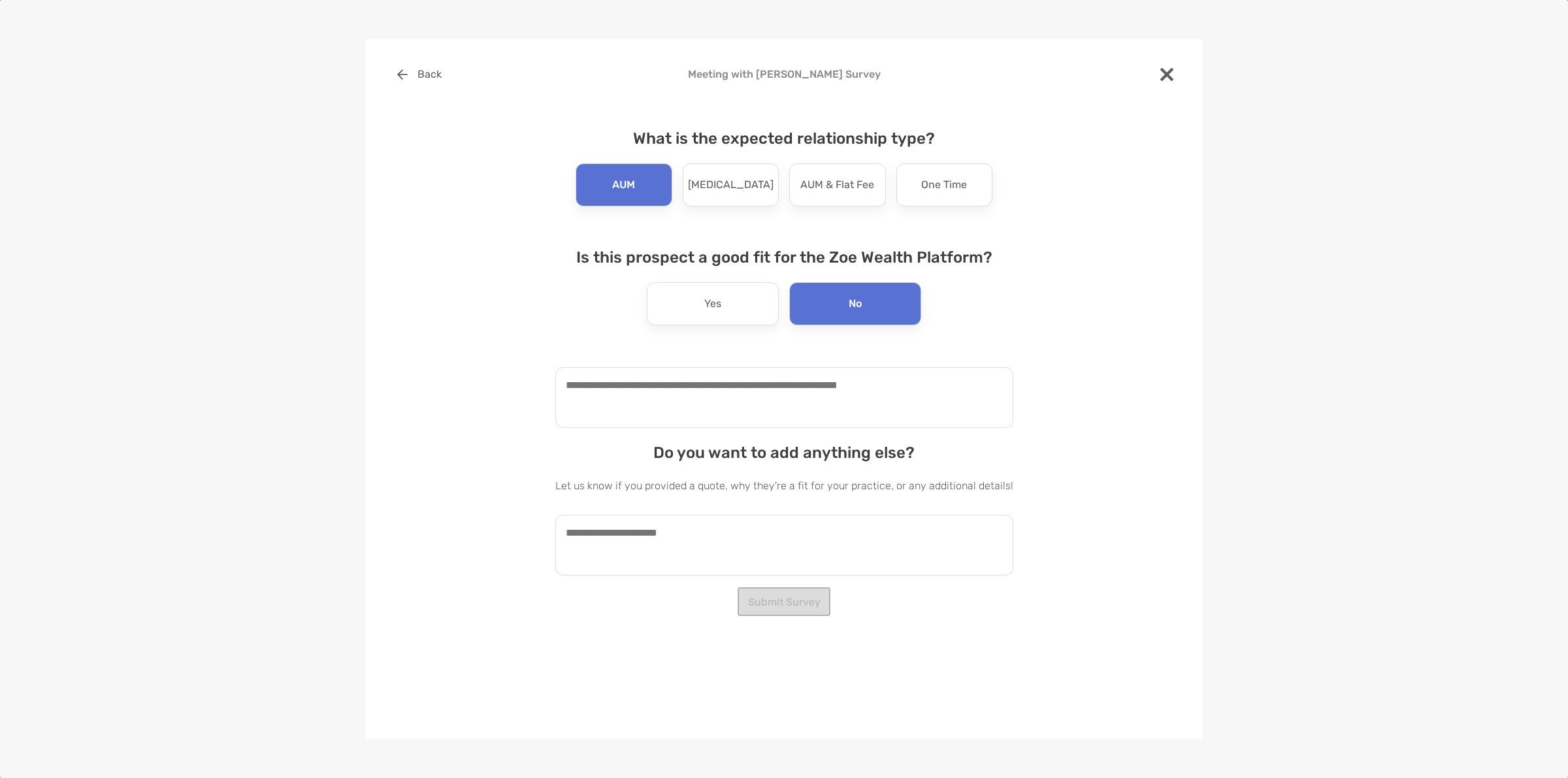
click at [758, 419] on textarea at bounding box center [784, 397] width 457 height 61
type textarea "**********"
click at [778, 606] on button "Submit Survey" at bounding box center [784, 602] width 93 height 29
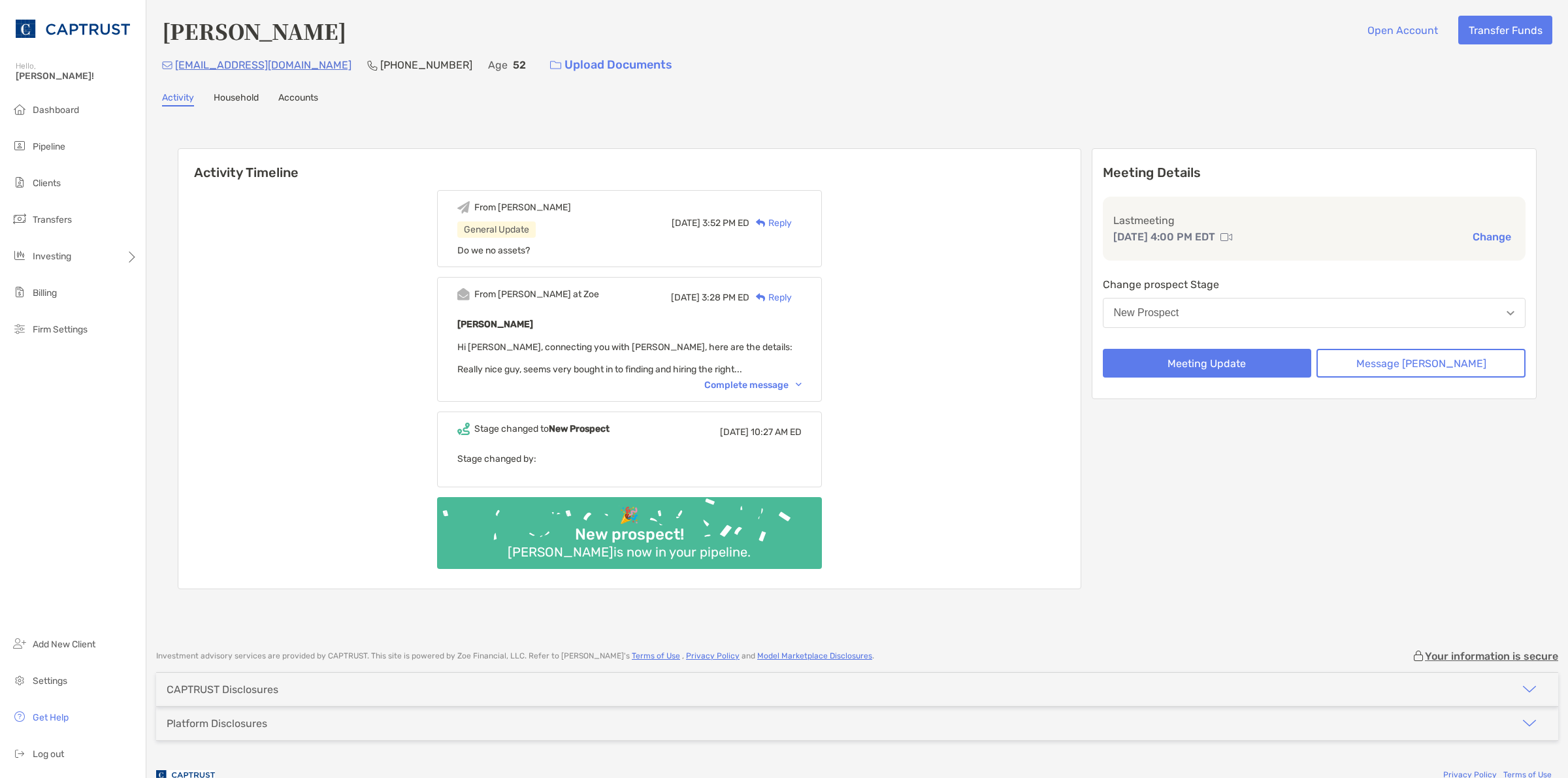
click at [814, 376] on div "From Paul at Zoe Wed, Aug 20 3:28 PM ED Reply Duane Penfold Hi Marcus, connecti…" at bounding box center [629, 339] width 385 height 125
click at [801, 383] on img at bounding box center [799, 385] width 6 height 4
